Goal: Information Seeking & Learning: Check status

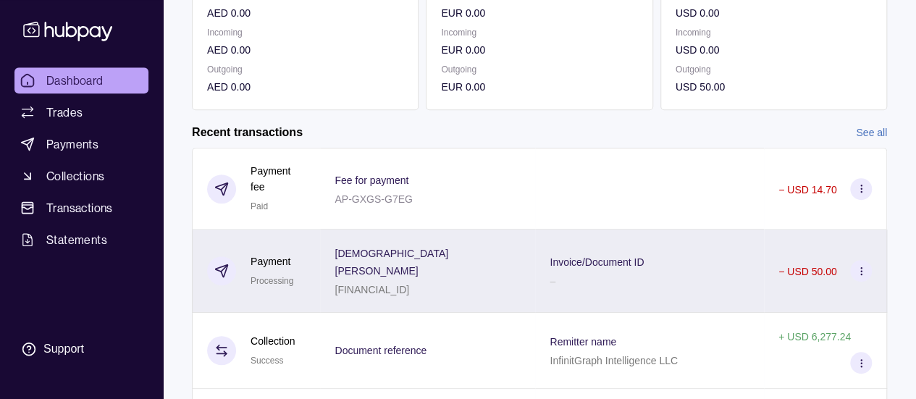
scroll to position [362, 0]
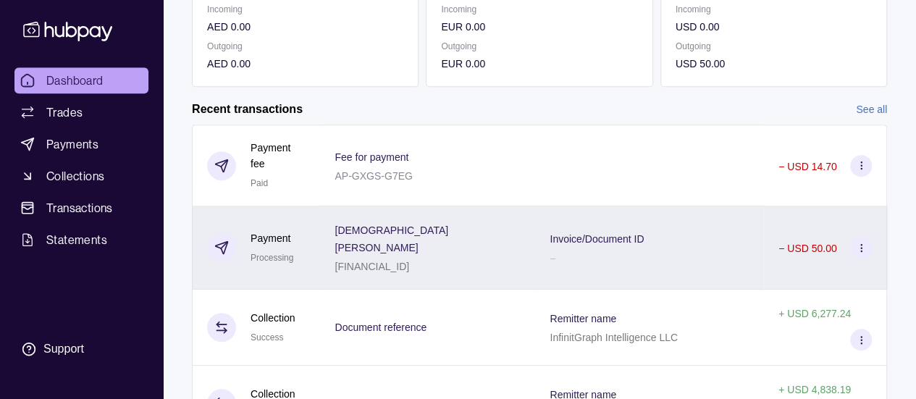
click at [810, 237] on div "− USD 50.00" at bounding box center [824, 248] width 93 height 22
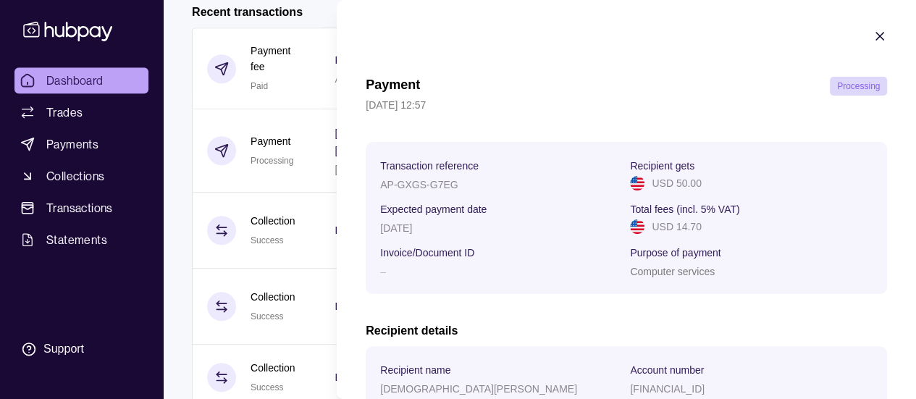
scroll to position [462, 0]
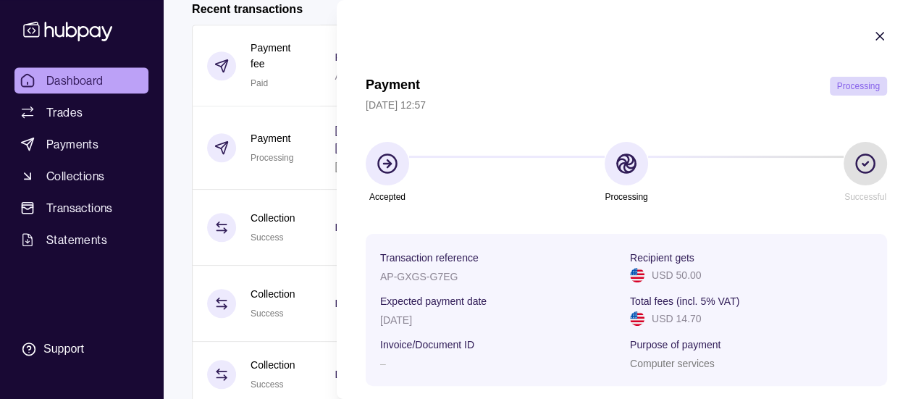
click at [876, 35] on icon "button" at bounding box center [879, 36] width 7 height 7
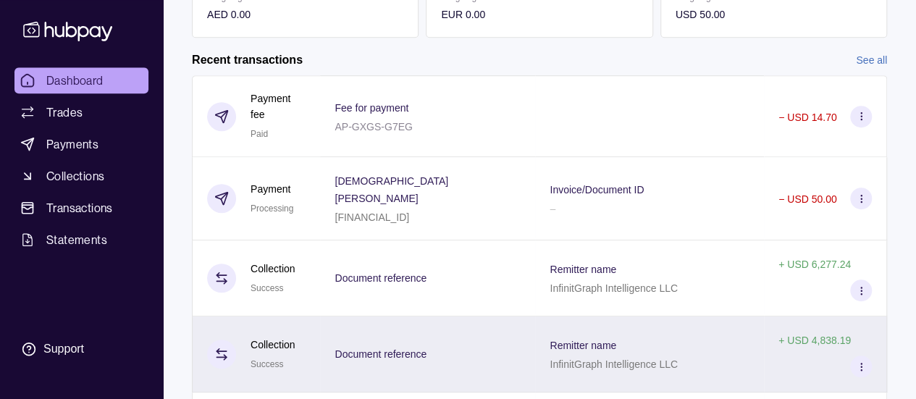
scroll to position [389, 0]
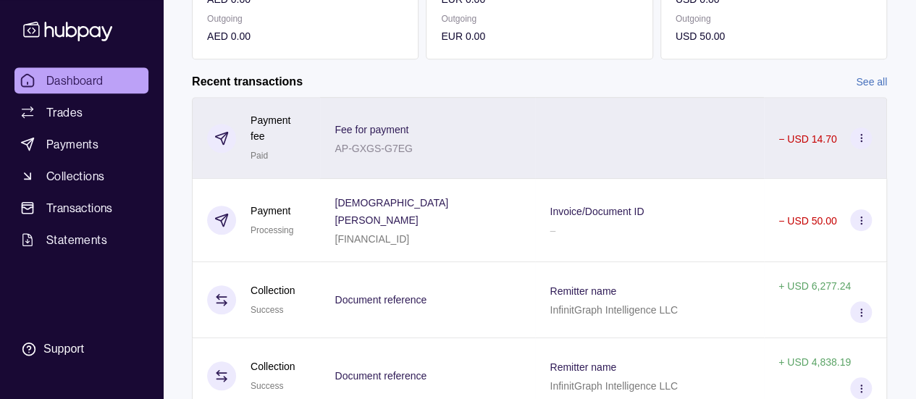
click at [691, 131] on div at bounding box center [649, 138] width 229 height 82
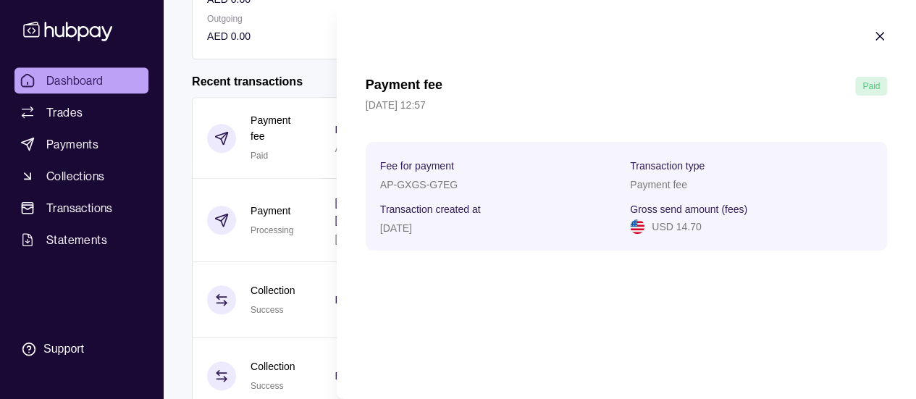
click at [877, 37] on icon "button" at bounding box center [879, 36] width 7 height 7
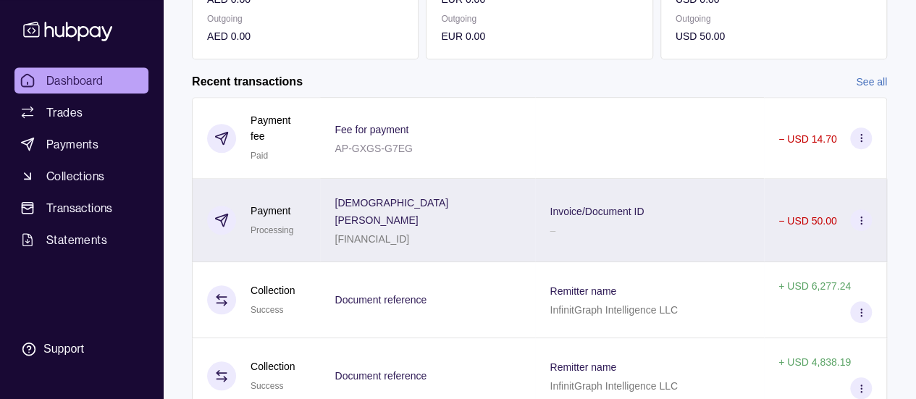
click at [793, 215] on p "− USD 50.00" at bounding box center [807, 221] width 59 height 12
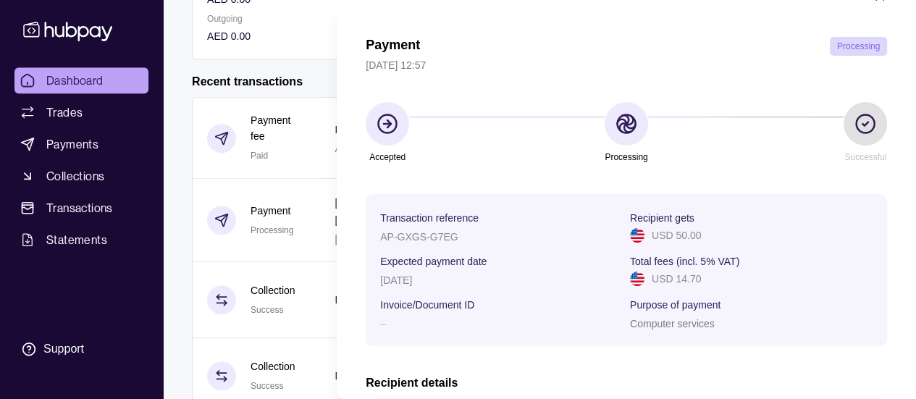
scroll to position [0, 0]
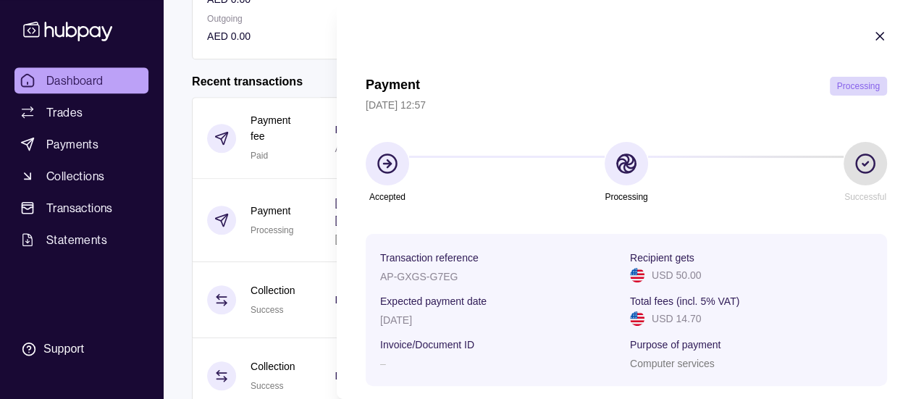
click at [872, 36] on icon "button" at bounding box center [879, 36] width 14 height 14
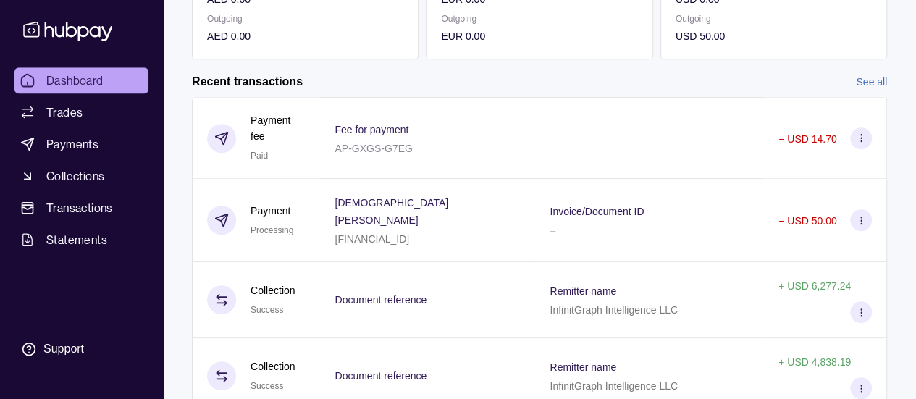
click at [91, 329] on div "Dashboard Trades Payments Collections Transactions Statements Support" at bounding box center [82, 215] width 146 height 297
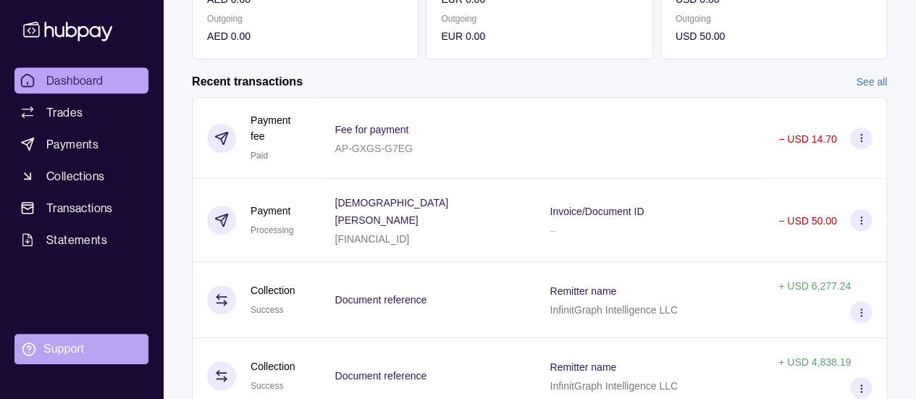
click at [80, 342] on div "Support" at bounding box center [63, 349] width 41 height 16
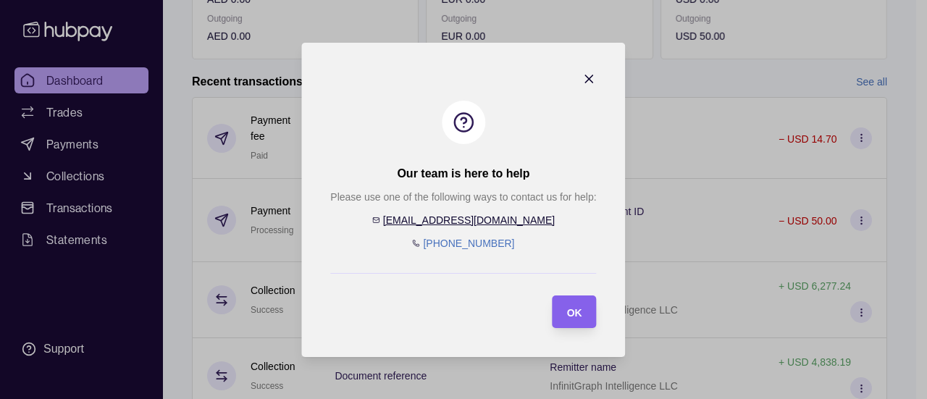
click at [587, 77] on icon "button" at bounding box center [589, 78] width 7 height 7
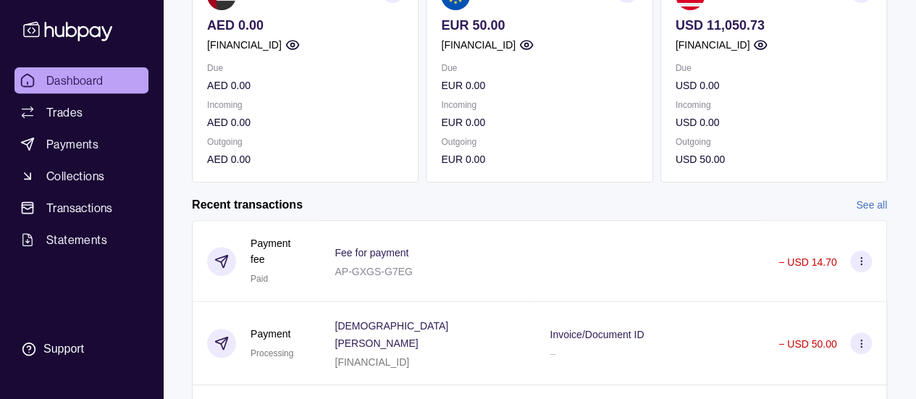
scroll to position [290, 0]
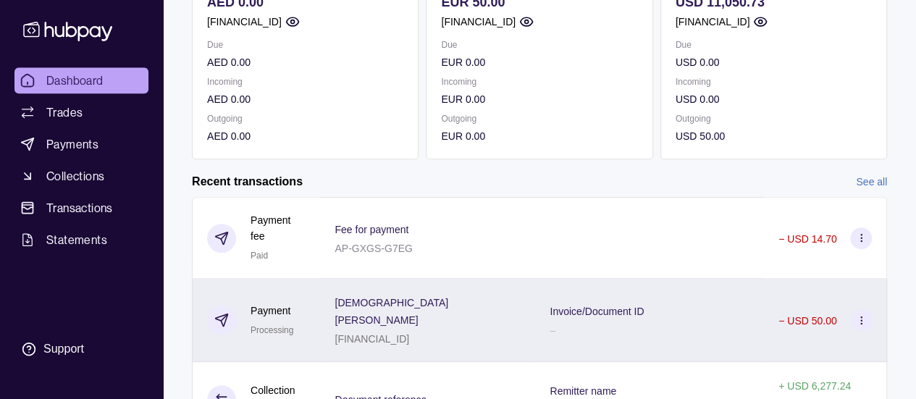
click at [778, 315] on p "− USD 50.00" at bounding box center [807, 321] width 59 height 12
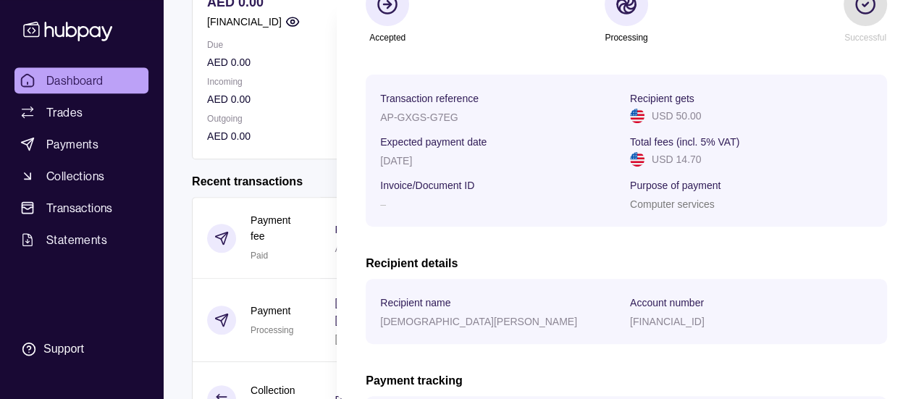
scroll to position [72, 0]
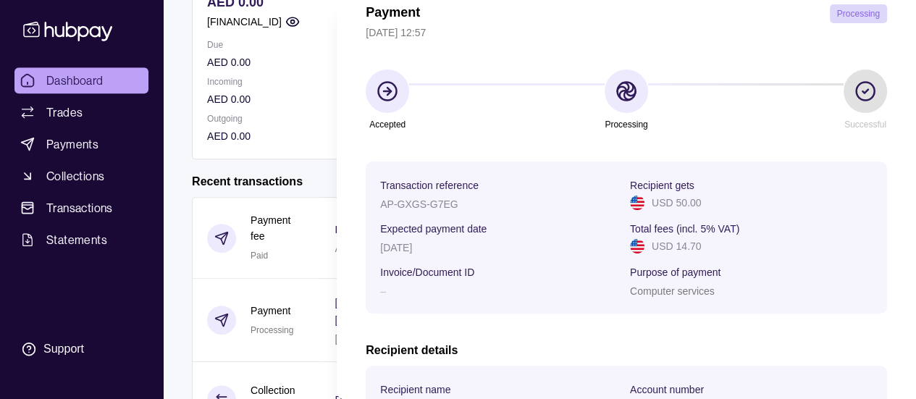
click at [635, 86] on section at bounding box center [625, 90] width 43 height 43
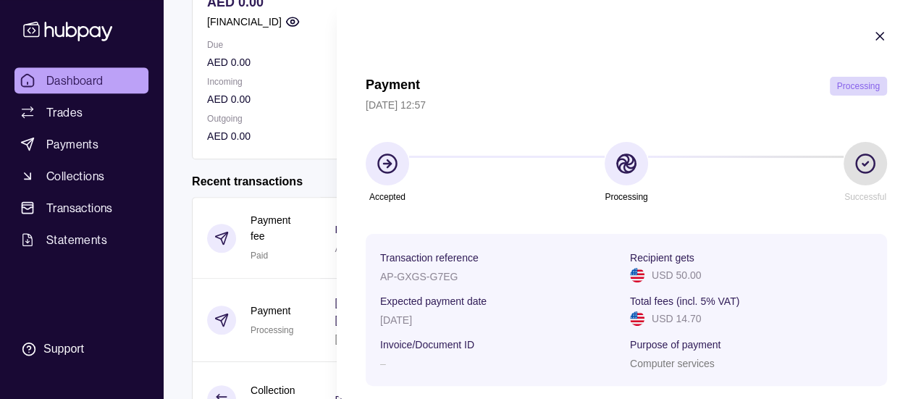
click at [872, 30] on icon "button" at bounding box center [879, 36] width 14 height 14
